Goal: Information Seeking & Learning: Find specific fact

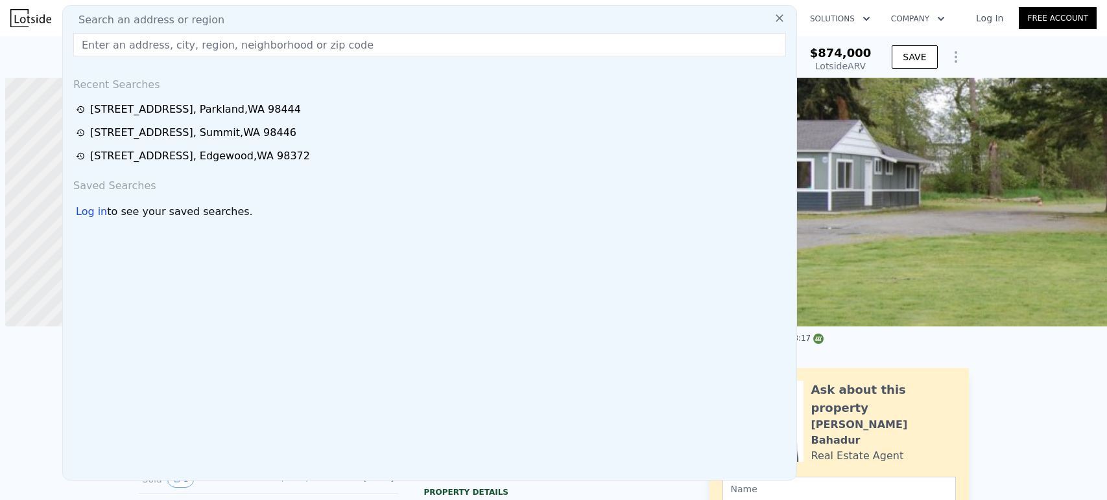
type input "[STREET_ADDRESS][US_STATE]"
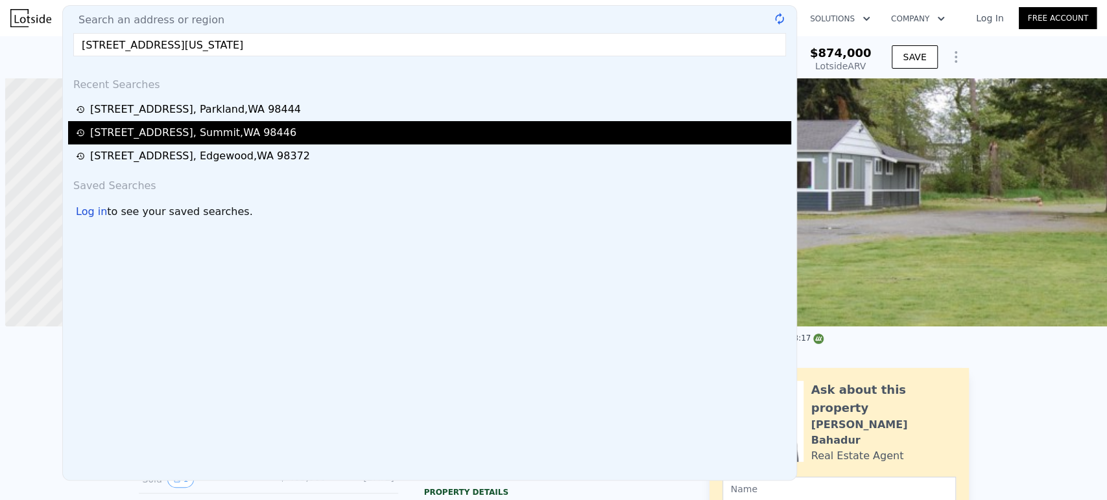
scroll to position [0, 5]
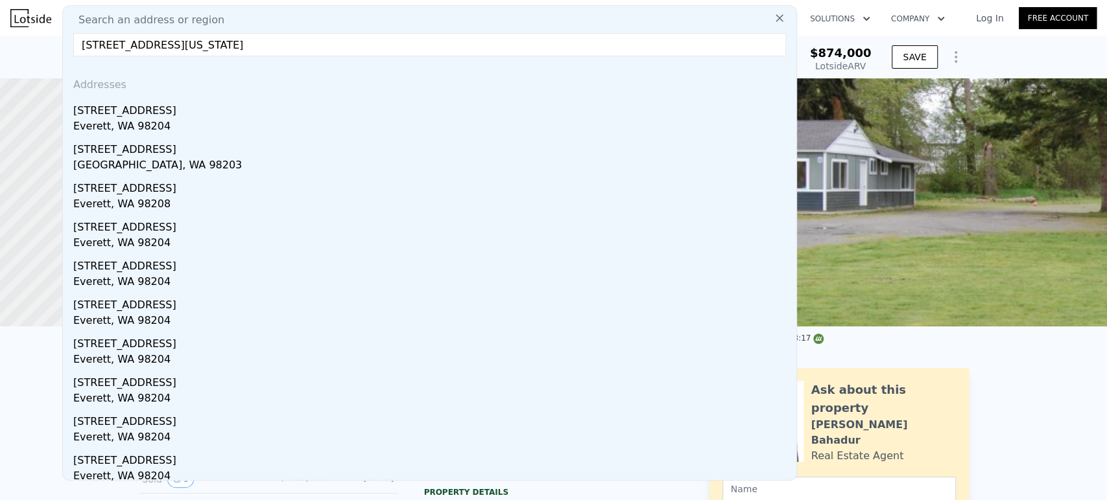
click at [263, 127] on div "Everett, WA 98204" at bounding box center [432, 128] width 718 height 18
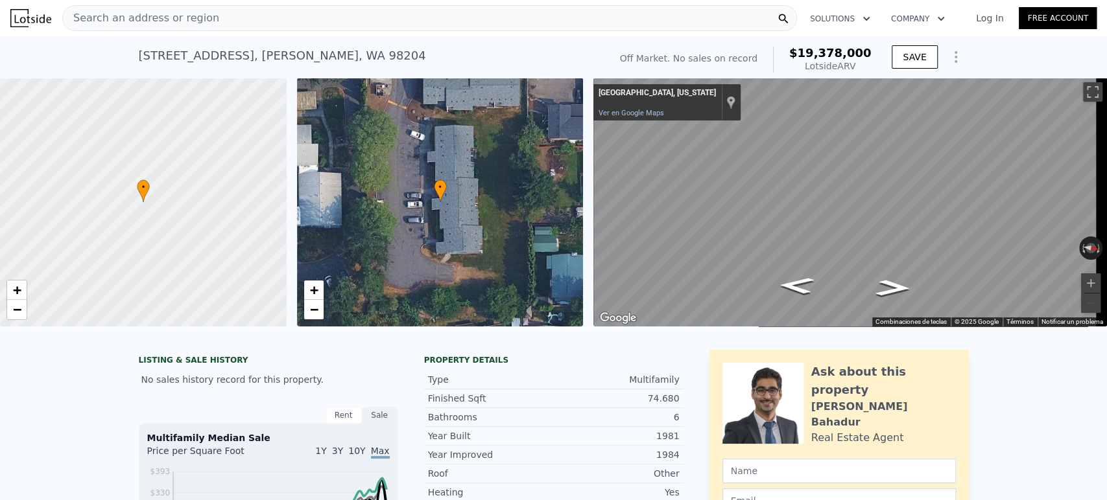
click at [186, 18] on span "Search an address or region" at bounding box center [141, 18] width 156 height 16
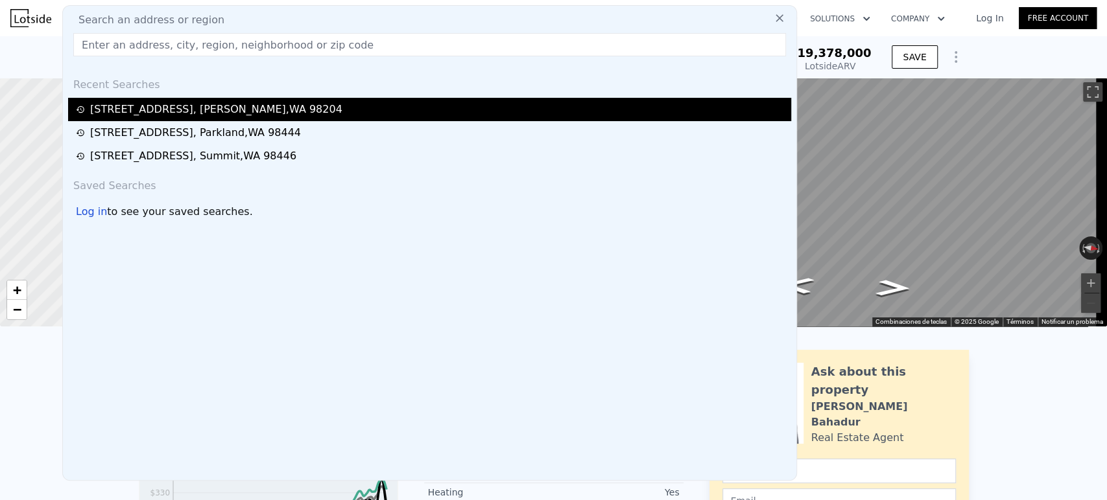
click at [186, 106] on div "[STREET_ADDRESS]" at bounding box center [216, 110] width 252 height 16
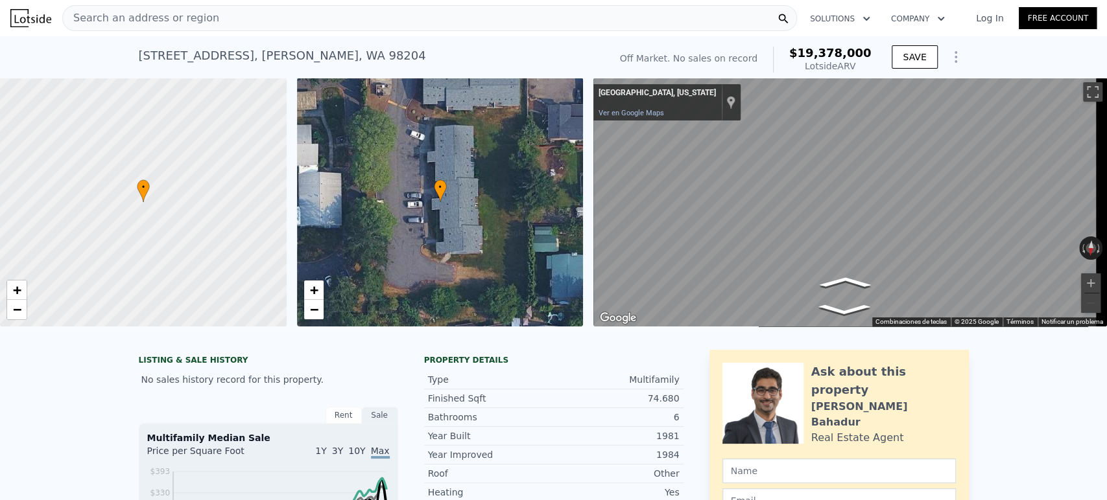
click at [139, 211] on div at bounding box center [143, 202] width 344 height 299
click at [19, 289] on span "+" at bounding box center [17, 290] width 8 height 16
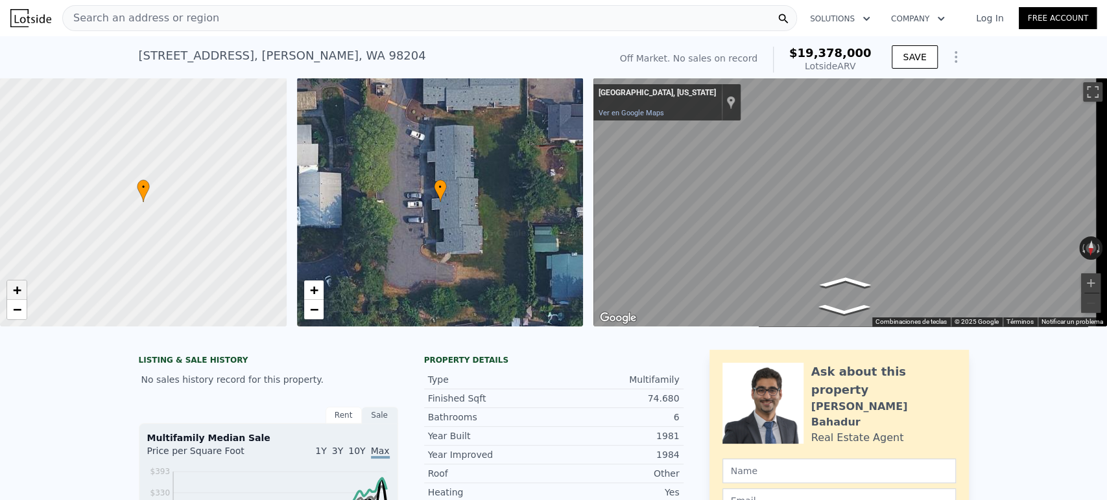
click at [19, 289] on span "+" at bounding box center [17, 290] width 8 height 16
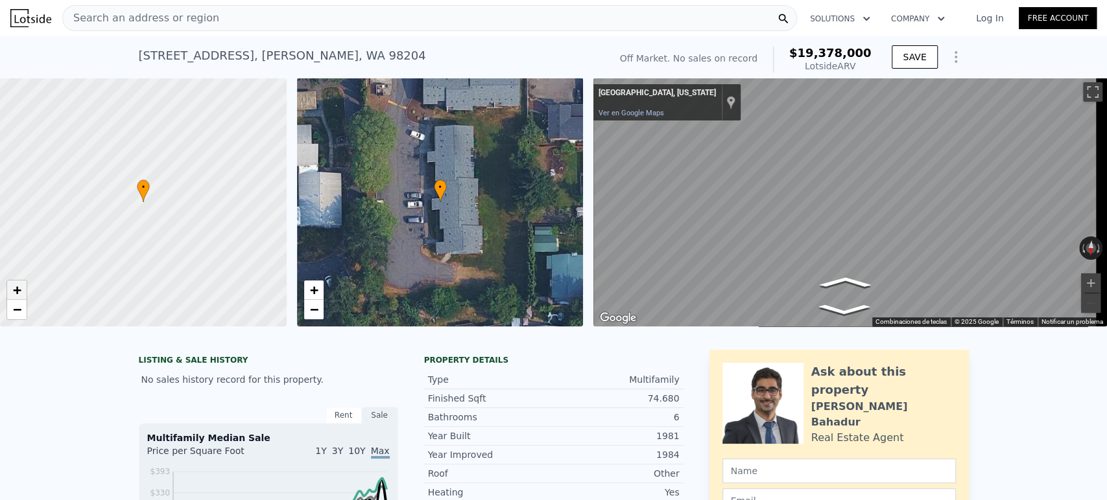
click at [19, 289] on span "+" at bounding box center [17, 290] width 8 height 16
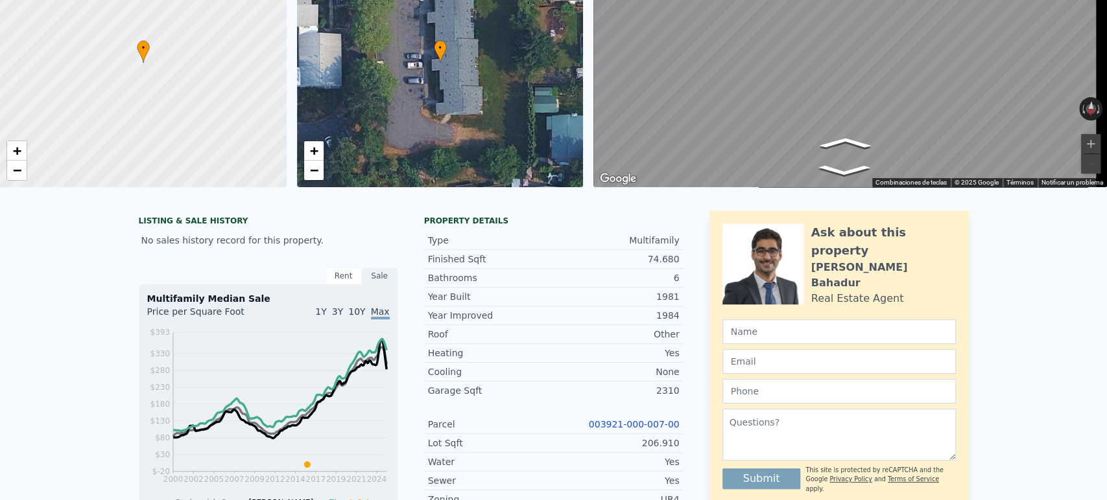
scroll to position [5, 0]
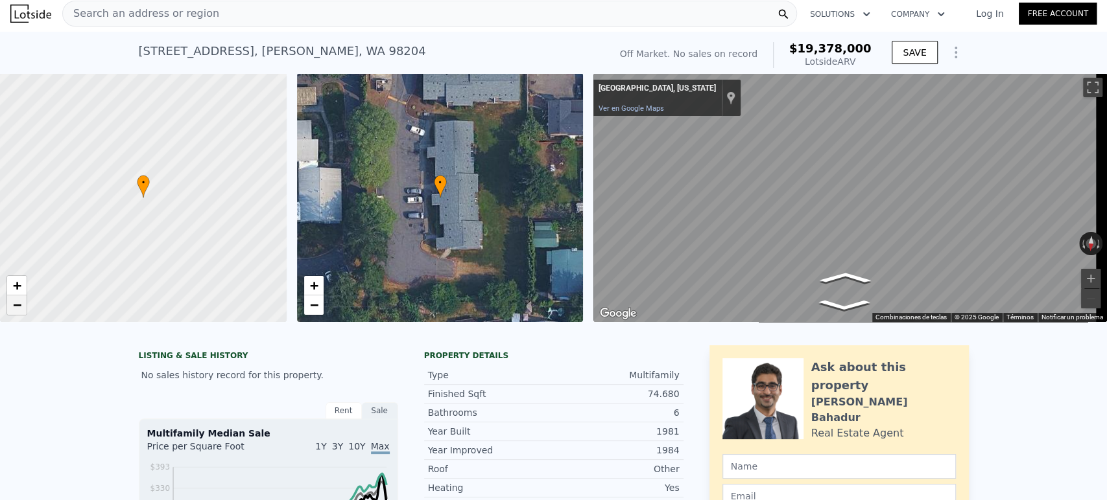
click at [21, 303] on span "−" at bounding box center [17, 305] width 8 height 16
drag, startPoint x: 137, startPoint y: 145, endPoint x: 115, endPoint y: 233, distance: 90.3
click at [115, 233] on div at bounding box center [143, 198] width 344 height 299
drag, startPoint x: 150, startPoint y: 181, endPoint x: 143, endPoint y: 228, distance: 47.1
click at [143, 228] on div at bounding box center [143, 198] width 344 height 299
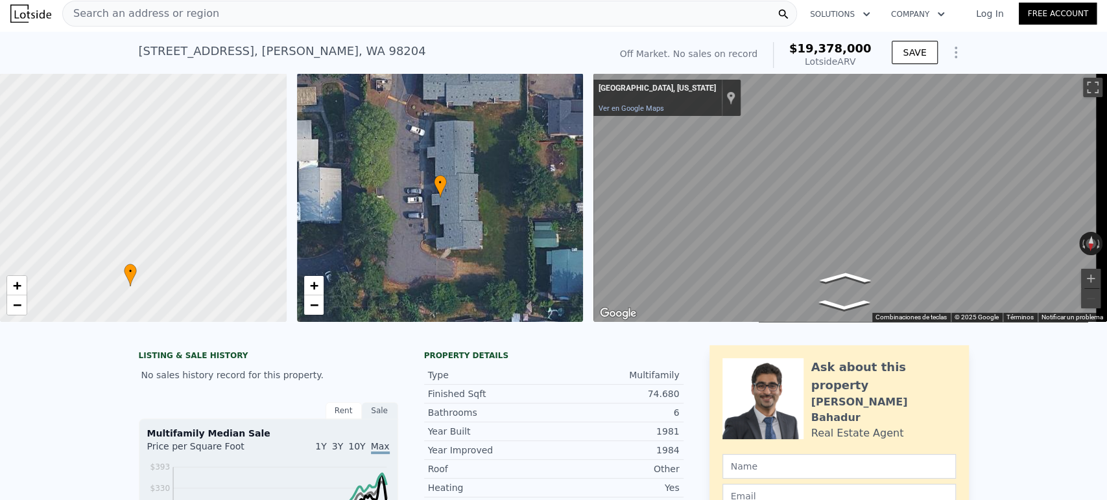
scroll to position [0, 0]
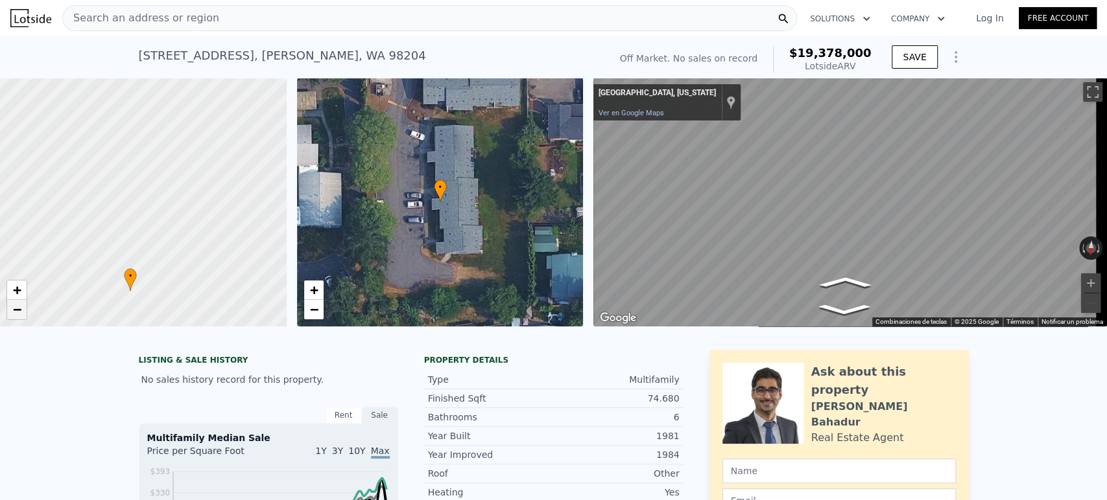
click at [13, 315] on span "−" at bounding box center [17, 309] width 8 height 16
drag, startPoint x: 126, startPoint y: 167, endPoint x: 137, endPoint y: 144, distance: 25.2
click at [118, 279] on div at bounding box center [143, 202] width 344 height 299
drag, startPoint x: 137, startPoint y: 207, endPoint x: 187, endPoint y: 202, distance: 50.2
click at [187, 202] on div at bounding box center [143, 202] width 344 height 299
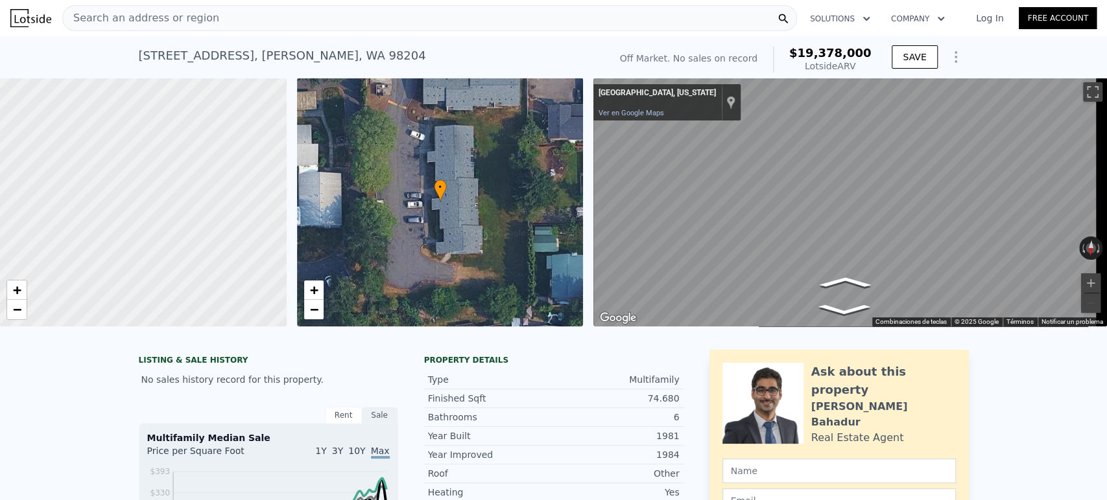
drag, startPoint x: 168, startPoint y: 242, endPoint x: 172, endPoint y: 122, distance: 120.7
click at [176, 104] on div at bounding box center [143, 202] width 344 height 299
drag, startPoint x: 171, startPoint y: 119, endPoint x: 202, endPoint y: 193, distance: 80.5
click at [170, 102] on div at bounding box center [143, 202] width 344 height 299
drag, startPoint x: 202, startPoint y: 193, endPoint x: 93, endPoint y: 253, distance: 123.9
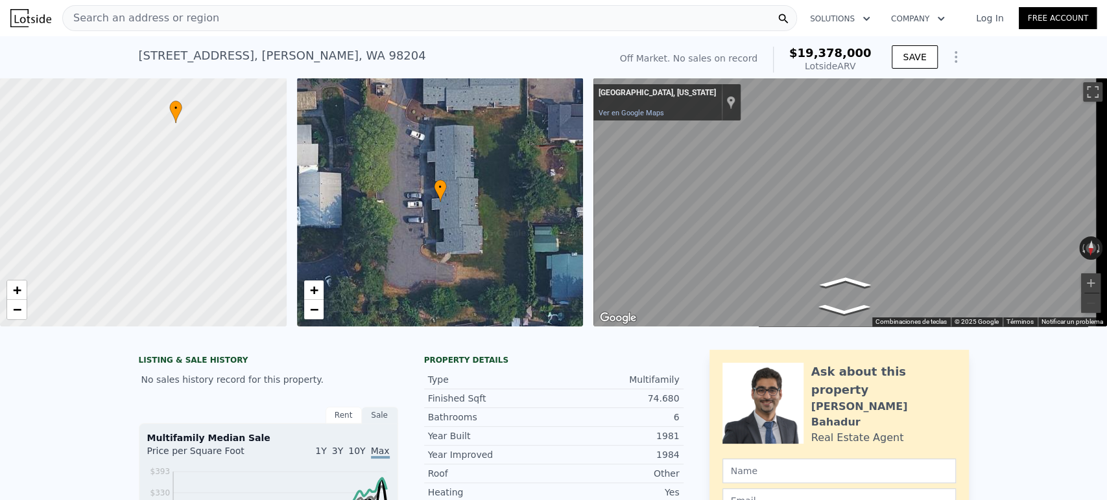
click at [181, 115] on div at bounding box center [143, 202] width 344 height 299
click at [22, 310] on link "−" at bounding box center [16, 309] width 19 height 19
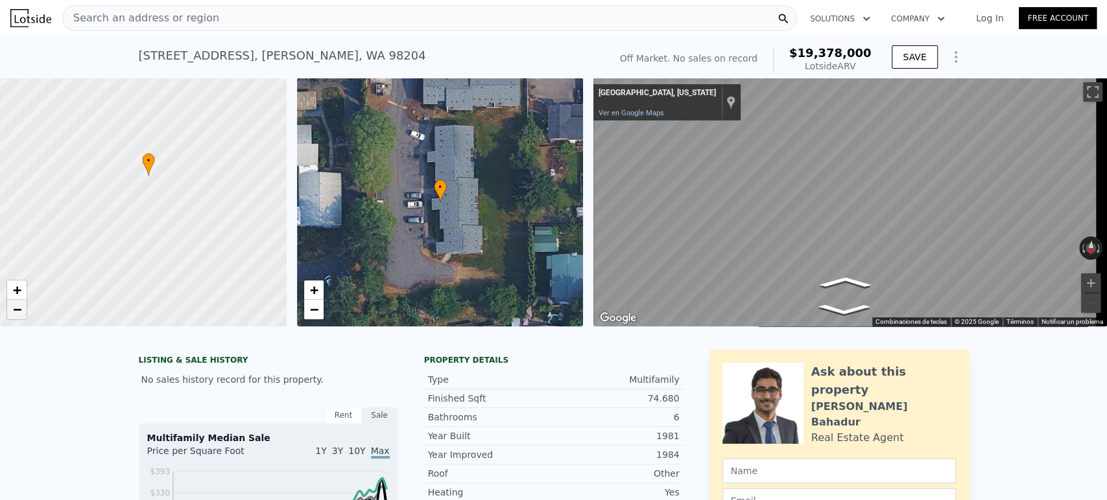
click at [22, 310] on link "−" at bounding box center [16, 309] width 19 height 19
click at [184, 153] on div at bounding box center [143, 202] width 344 height 299
click at [301, 13] on div "Search an address or region" at bounding box center [429, 18] width 735 height 26
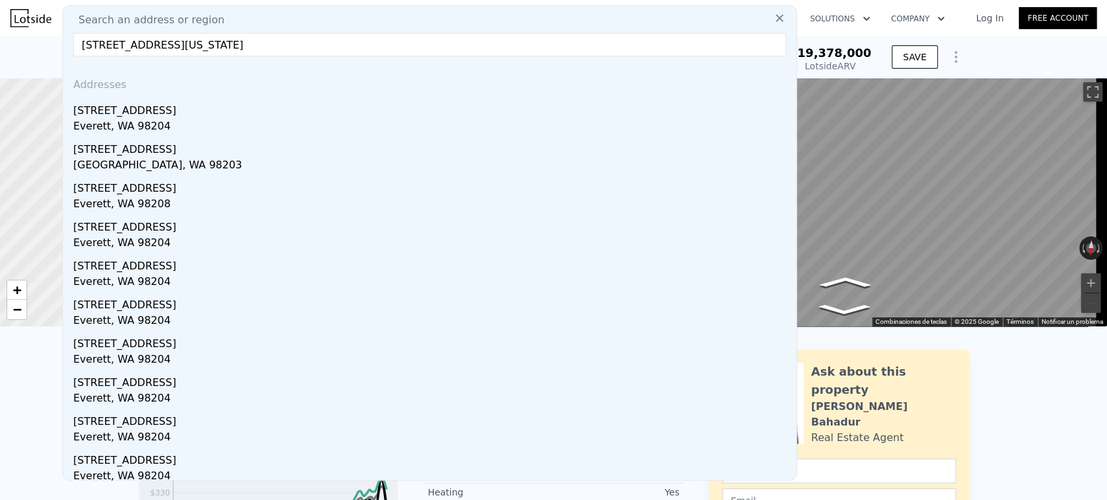
click at [91, 41] on input "[STREET_ADDRESS][US_STATE]" at bounding box center [429, 44] width 712 height 23
click at [172, 41] on input "[STREET_ADDRESS][US_STATE]" at bounding box center [429, 44] width 712 height 23
drag, startPoint x: 98, startPoint y: 45, endPoint x: 73, endPoint y: 36, distance: 26.5
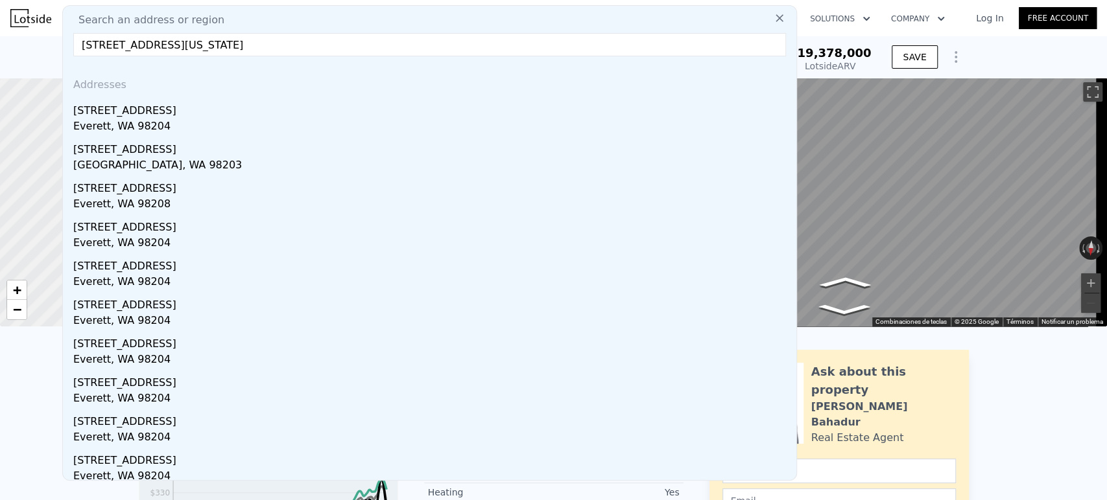
click at [73, 36] on input "[STREET_ADDRESS][US_STATE]" at bounding box center [429, 44] width 712 height 23
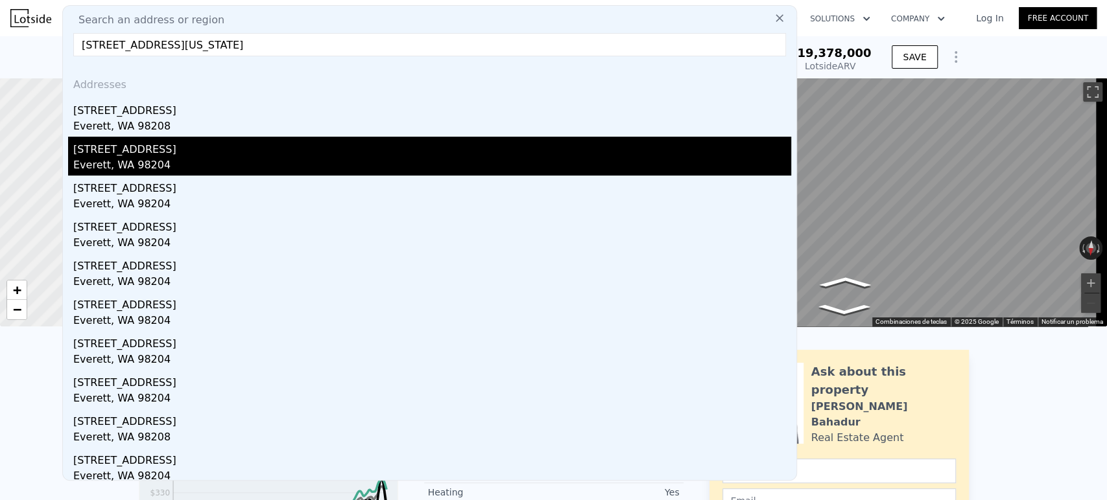
scroll to position [6, 0]
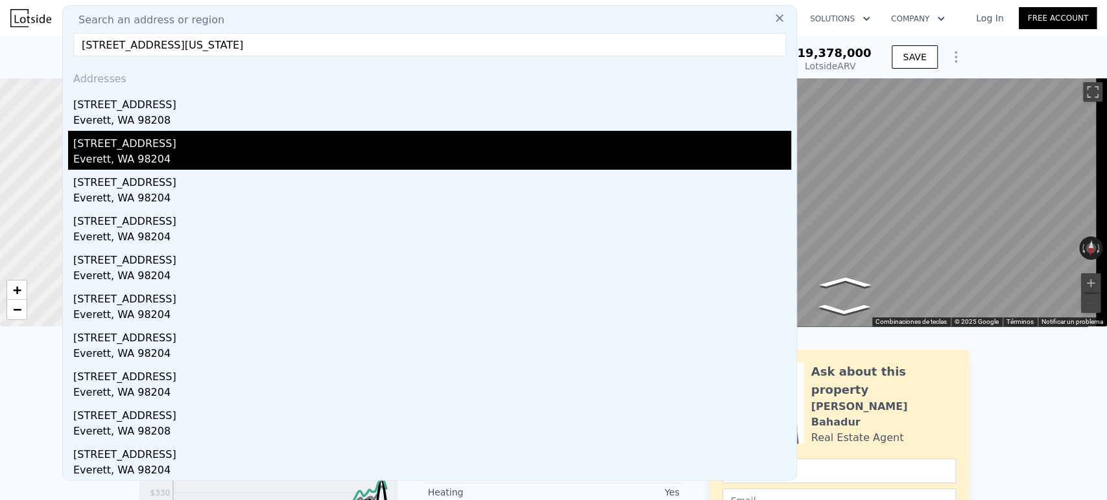
type input "[STREET_ADDRESS][US_STATE]"
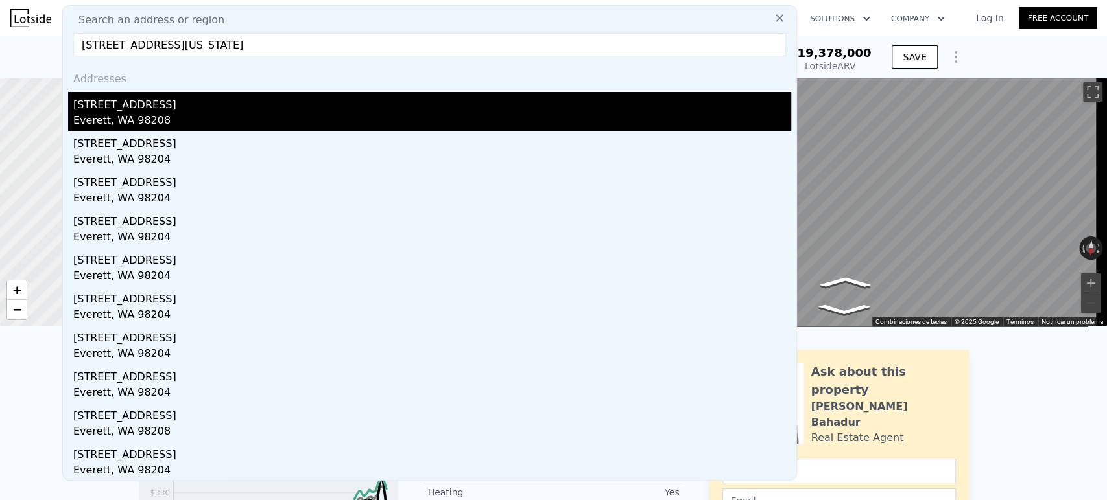
click at [210, 98] on div "[STREET_ADDRESS]" at bounding box center [432, 102] width 718 height 21
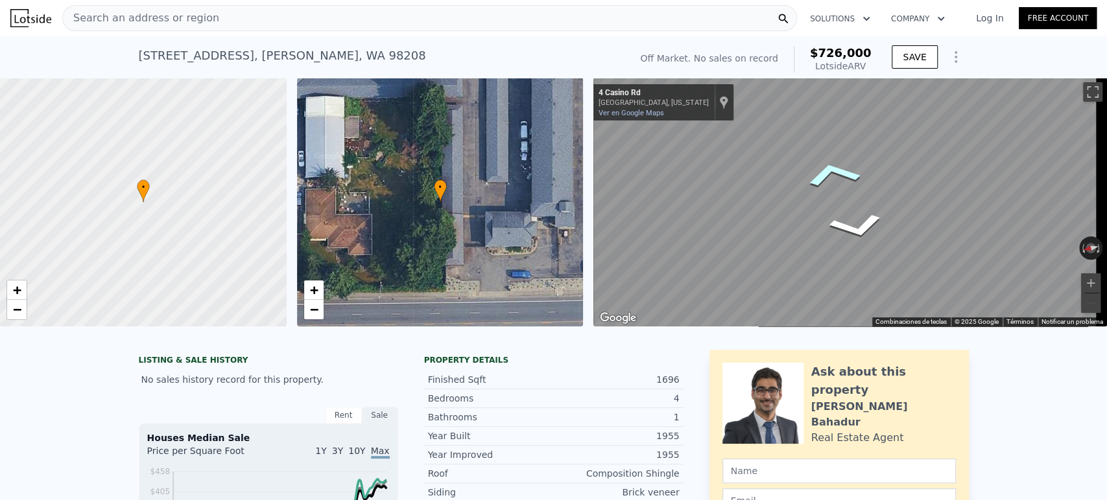
click at [823, 165] on div "Mapa" at bounding box center [849, 202] width 513 height 249
click at [308, 317] on link "−" at bounding box center [313, 309] width 19 height 19
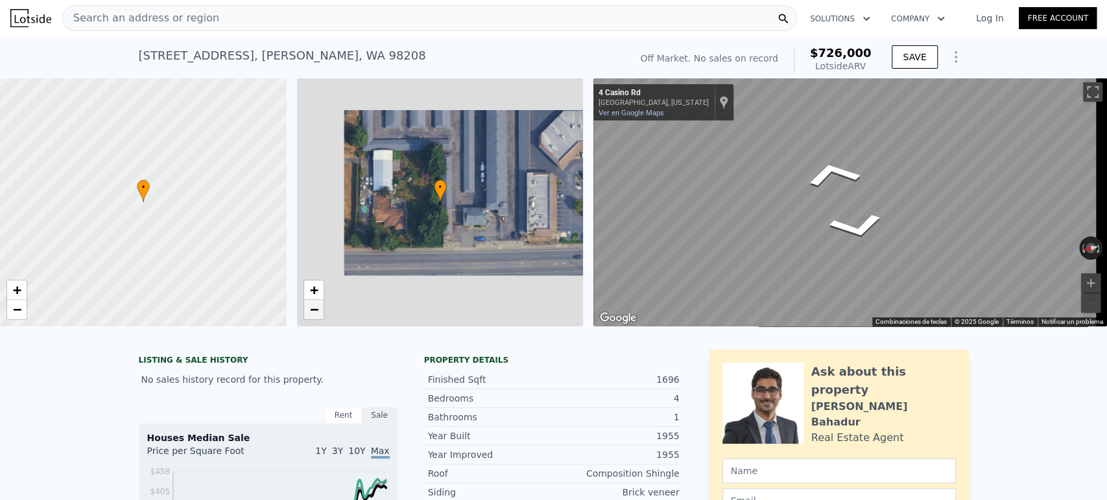
click at [308, 317] on link "−" at bounding box center [313, 309] width 19 height 19
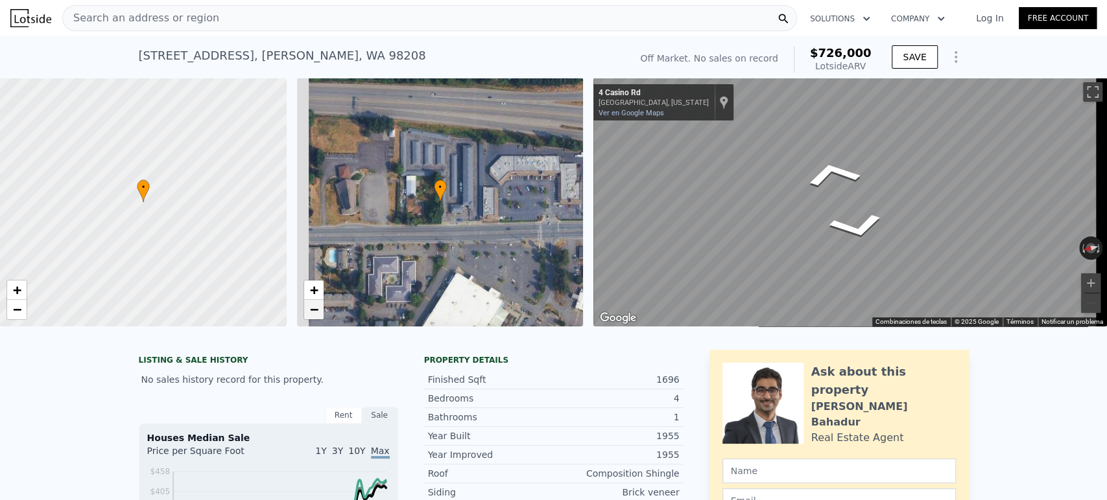
click at [308, 311] on link "−" at bounding box center [313, 309] width 19 height 19
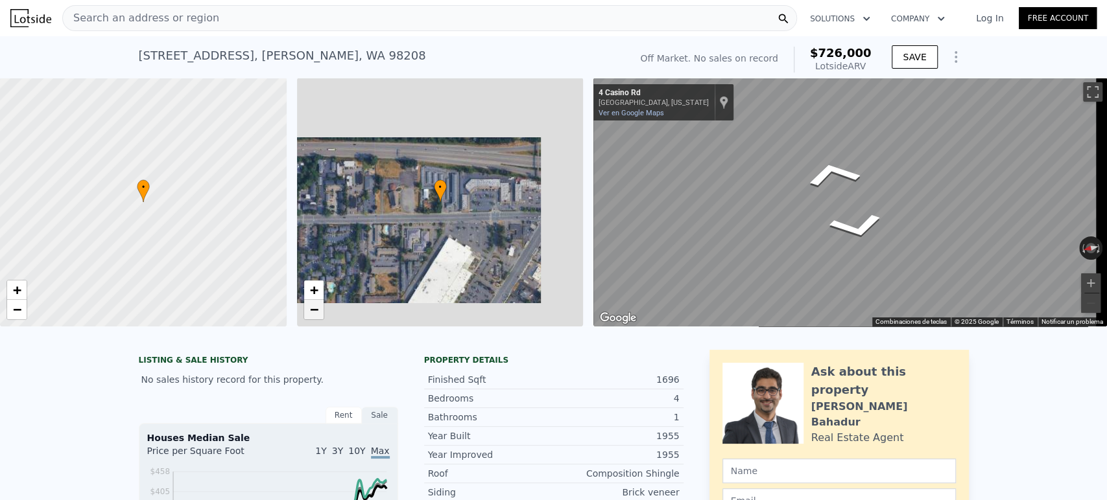
click at [308, 311] on link "−" at bounding box center [313, 309] width 19 height 19
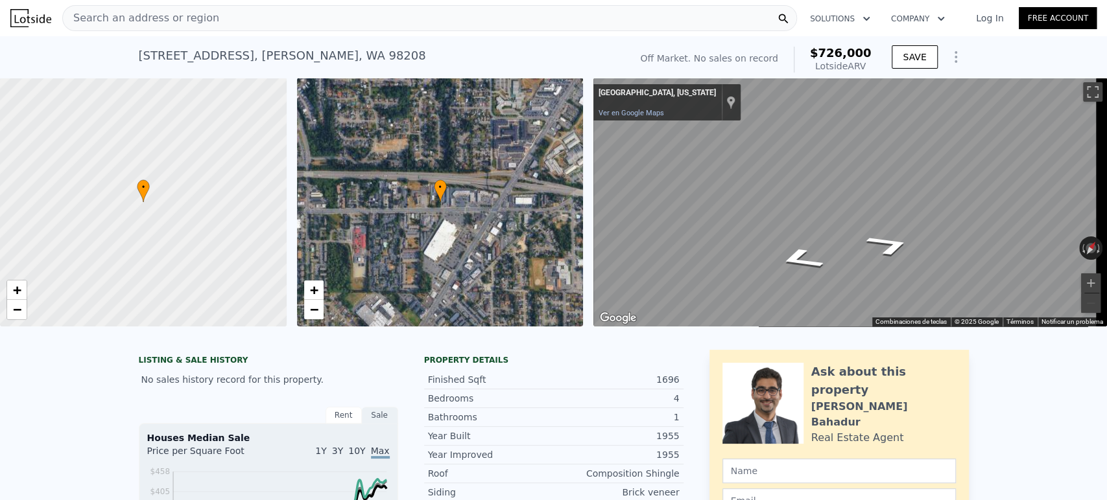
click at [1105, 212] on div "Search an address or region Solutions Company Open main menu Log In Free Accoun…" at bounding box center [553, 250] width 1107 height 500
click at [382, 23] on div "Search an address or region" at bounding box center [429, 18] width 735 height 26
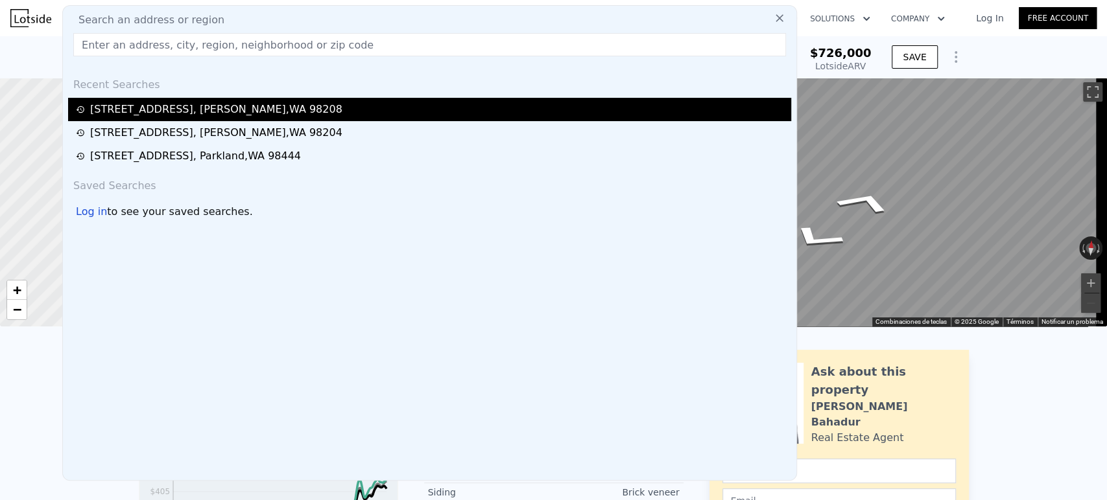
click at [274, 106] on div "[STREET_ADDRESS]" at bounding box center [431, 110] width 711 height 16
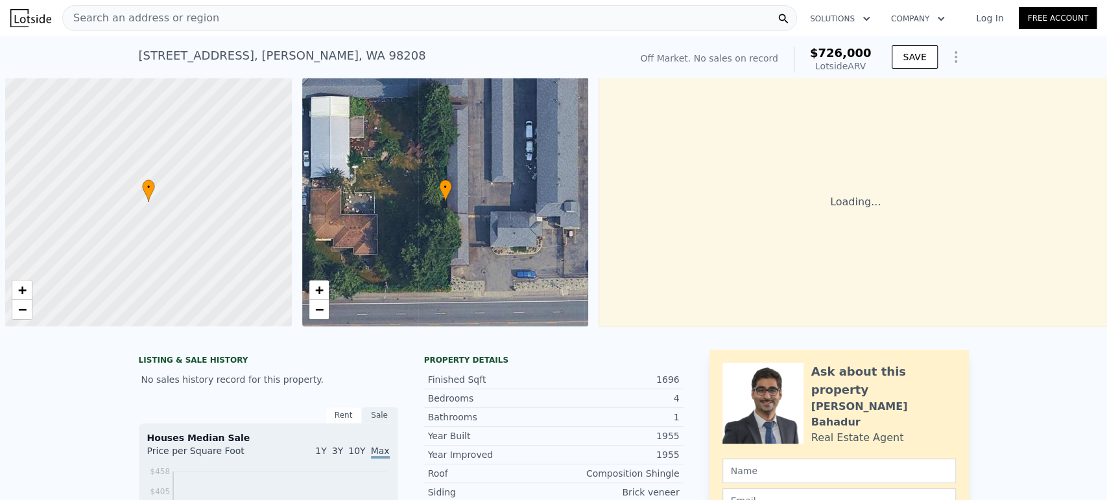
scroll to position [0, 5]
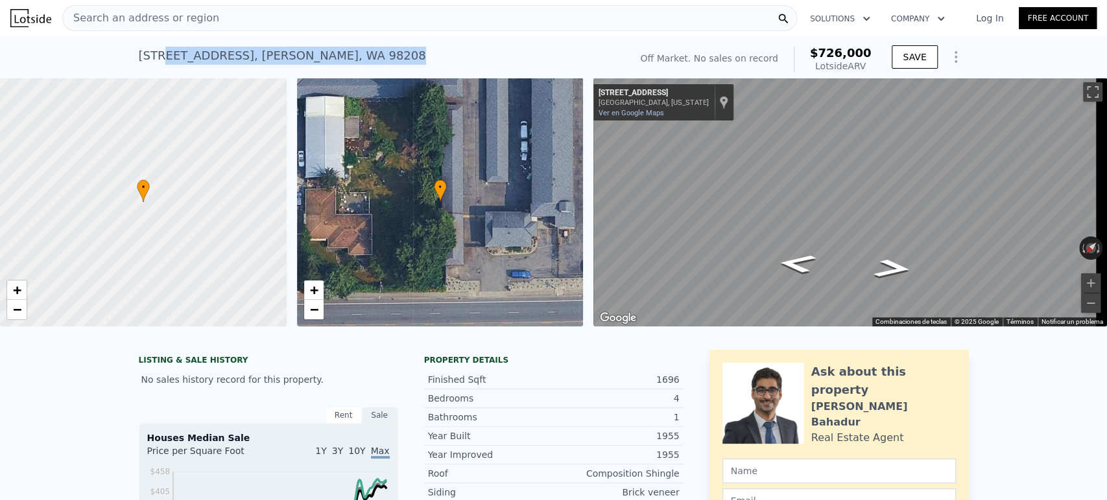
drag, startPoint x: 318, startPoint y: 62, endPoint x: 150, endPoint y: 53, distance: 167.5
click at [150, 53] on div "5 E Casino Rd , Everett , WA 98208 No sales on record (~ARV $726k )" at bounding box center [382, 59] width 486 height 36
copy div "Casino Rd , Everett , WA 98208"
click at [250, 14] on div "Search an address or region" at bounding box center [429, 18] width 735 height 26
click at [133, 217] on div at bounding box center [143, 202] width 344 height 299
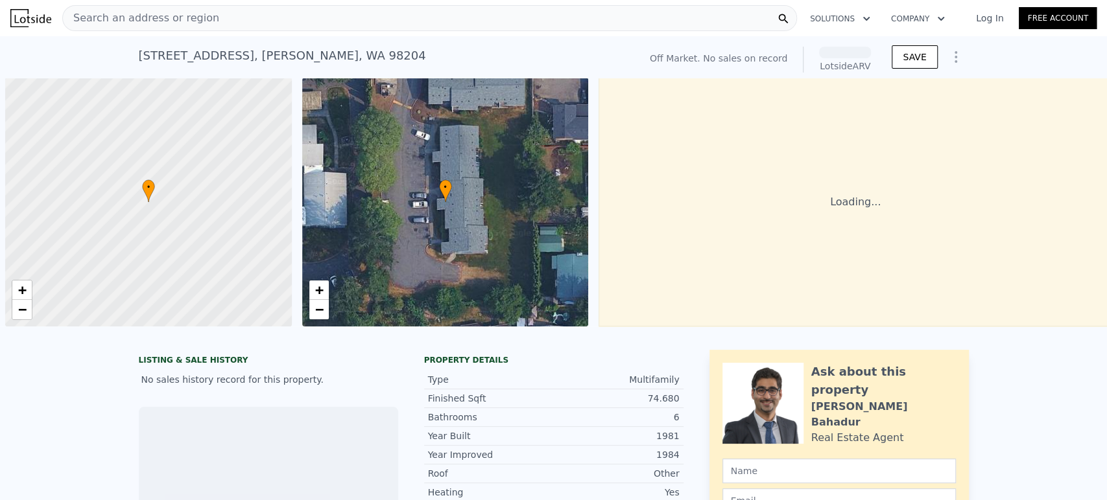
scroll to position [0, 5]
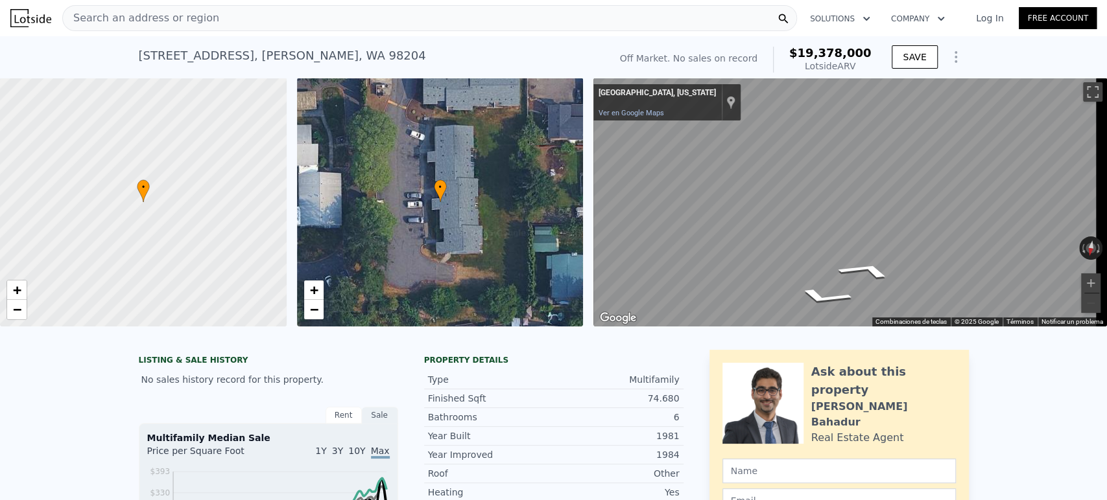
click at [567, 232] on div "• + − • + − ← Mover a la izquierda → Mover a la derecha ↑ Mover hacia arriba ↓ …" at bounding box center [553, 202] width 1107 height 249
click at [261, 23] on div "Search an address or region" at bounding box center [429, 18] width 735 height 26
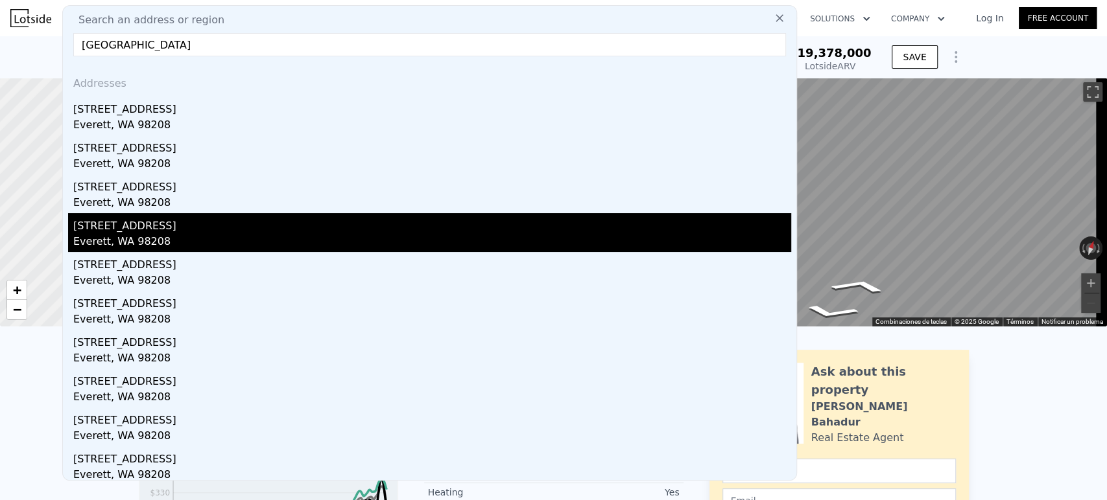
scroll to position [0, 0]
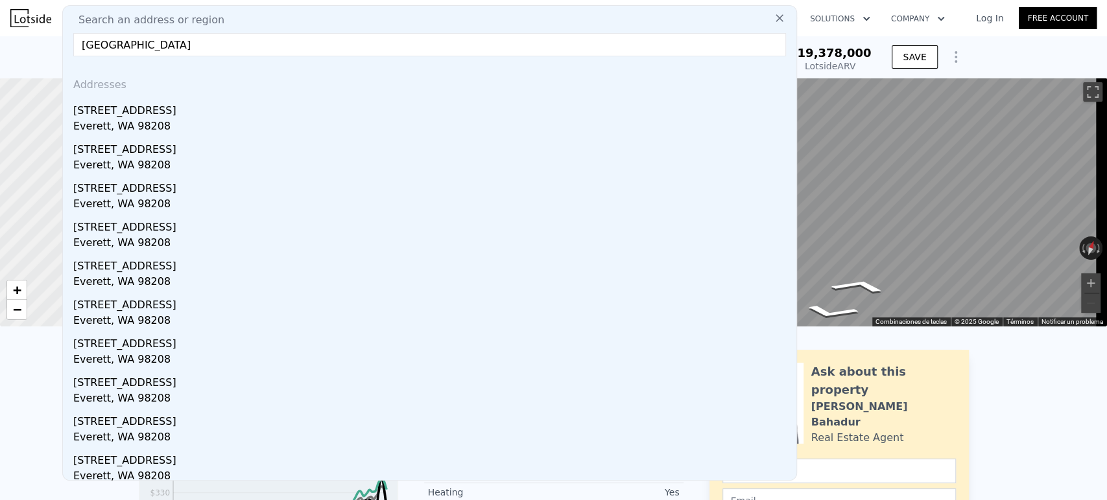
click at [87, 45] on input "Casino Rd, Everett, WA 98208" at bounding box center [429, 44] width 712 height 23
click at [85, 45] on input "Casino Rd, Everett, WA 98208" at bounding box center [429, 44] width 712 height 23
click at [82, 45] on input "Casino Rd, Everett, WA 98208" at bounding box center [429, 44] width 712 height 23
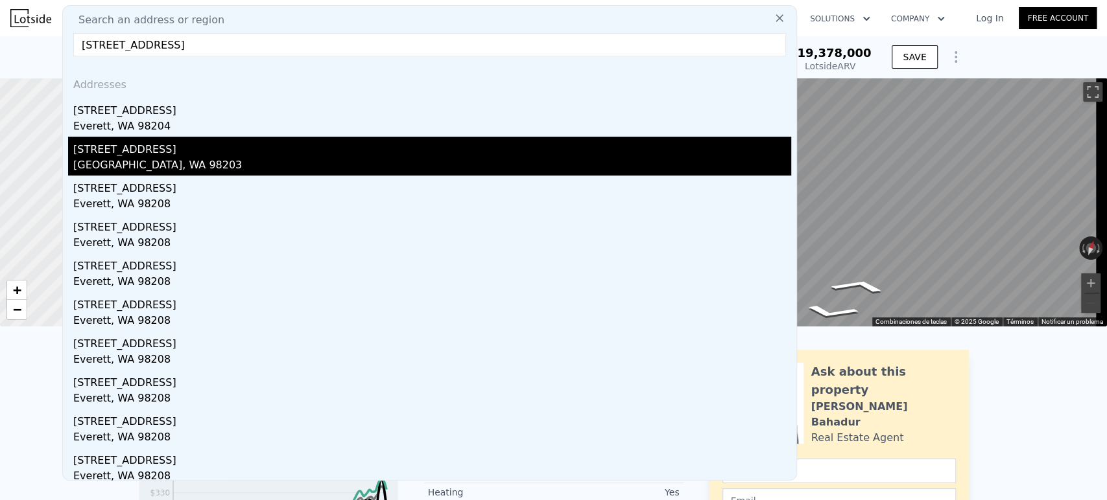
type input "824 Casino Rd, Everett, WA 98208"
click at [187, 170] on div "[GEOGRAPHIC_DATA], WA 98203" at bounding box center [432, 167] width 718 height 18
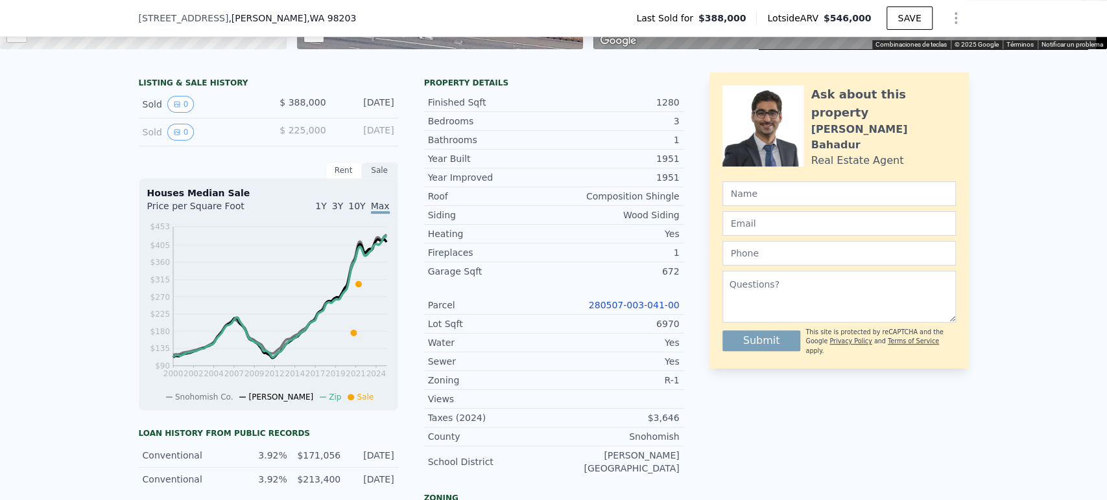
scroll to position [283, 0]
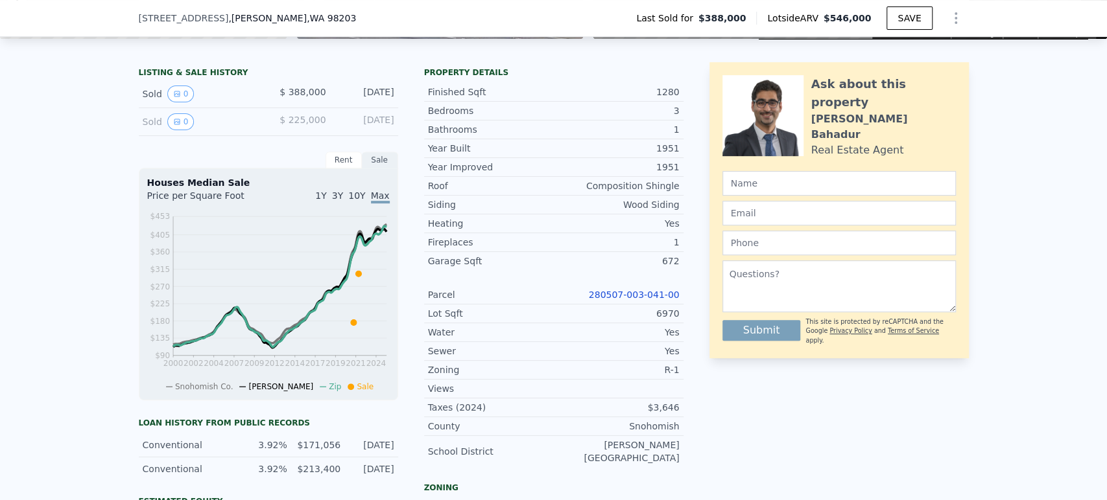
click at [631, 300] on link "280507-003-041-00" at bounding box center [634, 295] width 91 height 10
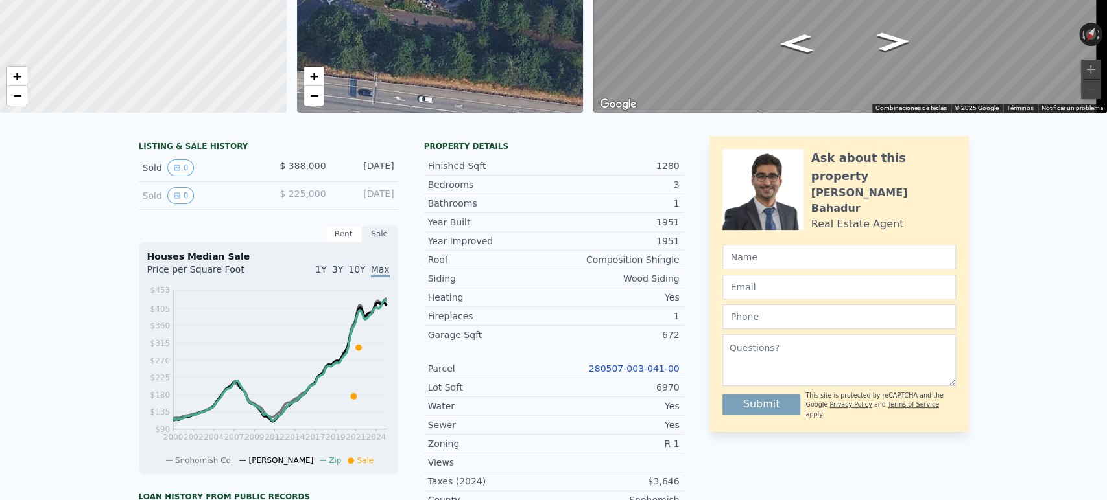
scroll to position [0, 0]
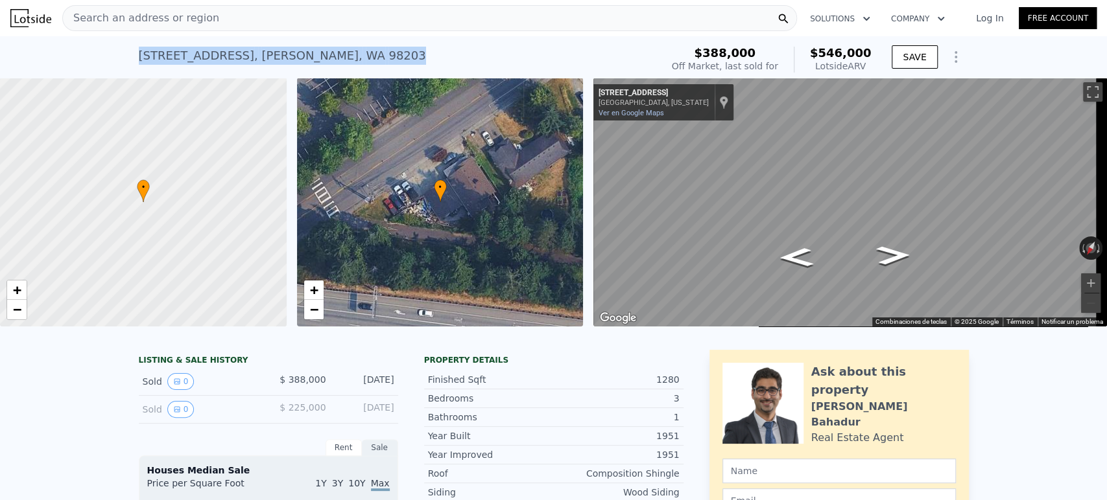
drag, startPoint x: 327, startPoint y: 55, endPoint x: 122, endPoint y: 53, distance: 204.9
click at [122, 53] on div "824 E Casino Rd , Everett , WA 98203 Sold Mar 2022 for $388k (~ARV $546k ) $388…" at bounding box center [553, 56] width 1107 height 41
copy div "824 E Casino Rd , Everett , WA 98203"
drag, startPoint x: 252, startPoint y: 69, endPoint x: 252, endPoint y: 61, distance: 7.8
copy div "824 E Casino Rd , Everett , WA 98203"
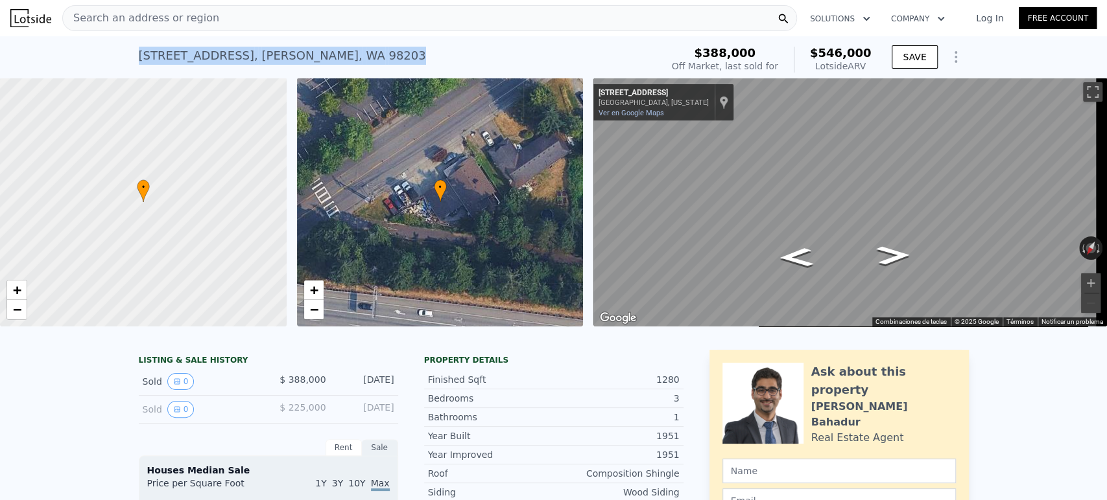
click at [127, 58] on div "824 E Casino Rd , Everett , WA 98203 Sold Mar 2022 for $388k (~ARV $546k ) $388…" at bounding box center [553, 56] width 1107 height 41
drag, startPoint x: 130, startPoint y: 58, endPoint x: 245, endPoint y: 56, distance: 115.4
click at [245, 56] on div "824 E Casino Rd , Everett , WA 98203 Sold Mar 2022 for $388k (~ARV $546k ) $388…" at bounding box center [553, 56] width 1107 height 41
drag, startPoint x: 311, startPoint y: 51, endPoint x: 318, endPoint y: 57, distance: 8.7
click at [312, 53] on div "824 E Casino Rd , Everett , WA 98203" at bounding box center [282, 56] width 287 height 18
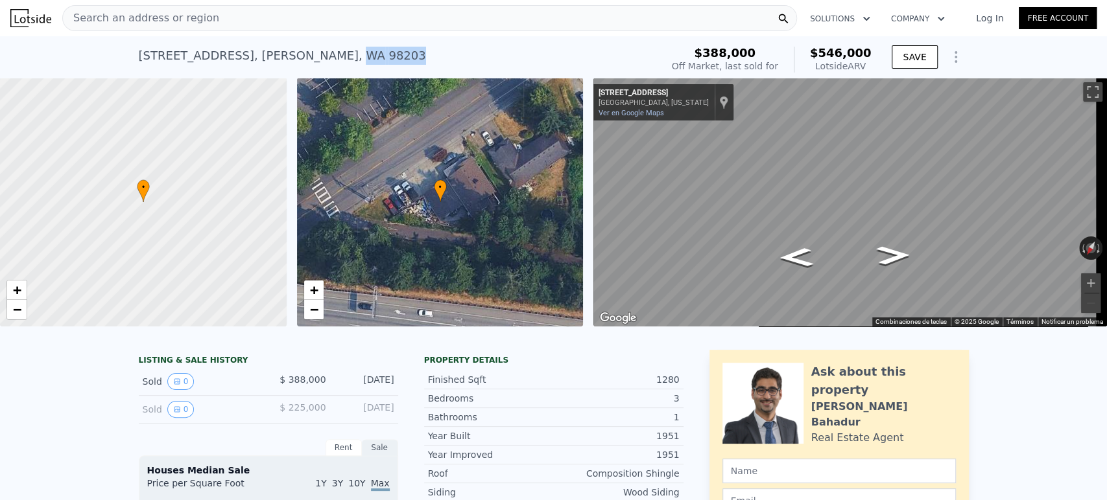
drag, startPoint x: 319, startPoint y: 54, endPoint x: 268, endPoint y: 51, distance: 51.4
click at [268, 51] on div "824 E Casino Rd , Everett , WA 98203 Sold Mar 2022 for $388k (~ARV $546k )" at bounding box center [397, 59] width 517 height 36
copy div "WA 98203"
drag, startPoint x: 135, startPoint y: 56, endPoint x: 259, endPoint y: 60, distance: 124.5
click at [259, 60] on div "824 E Casino Rd , Everett , WA 98203" at bounding box center [282, 56] width 287 height 18
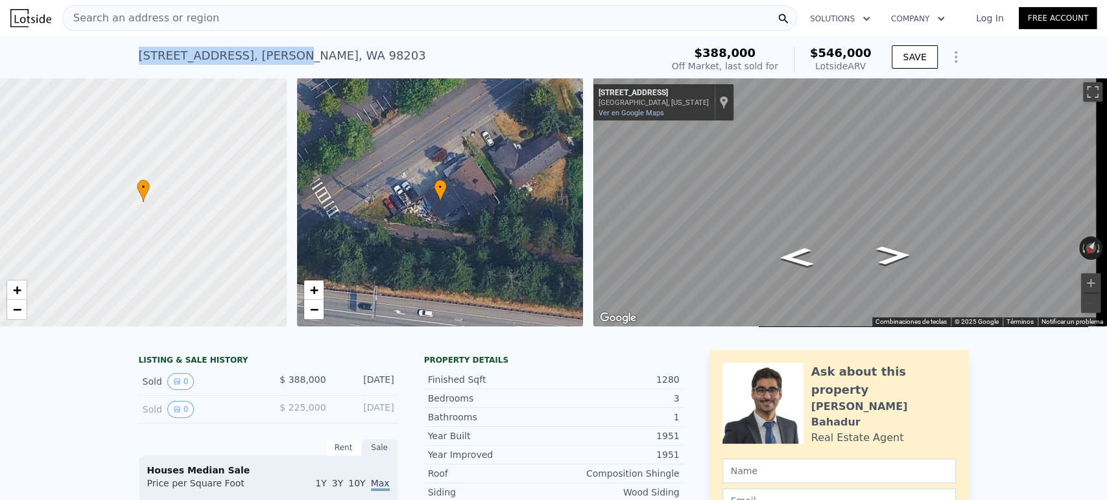
copy div "824 E Casino Rd , Everett"
drag, startPoint x: 342, startPoint y: 56, endPoint x: 124, endPoint y: 63, distance: 217.3
click at [124, 63] on div "824 E Casino Rd , Everett , WA 98203 Sold Mar 2022 for $388k (~ARV $546k ) $388…" at bounding box center [553, 56] width 1107 height 41
copy div "824 E Casino Rd , Everett , WA 98203"
